Goal: Task Accomplishment & Management: Manage account settings

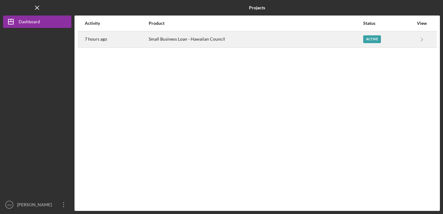
click at [206, 42] on div "Small Business Loan - Hawaiian Council" at bounding box center [256, 40] width 214 height 16
